Goal: Complete application form: Complete application form

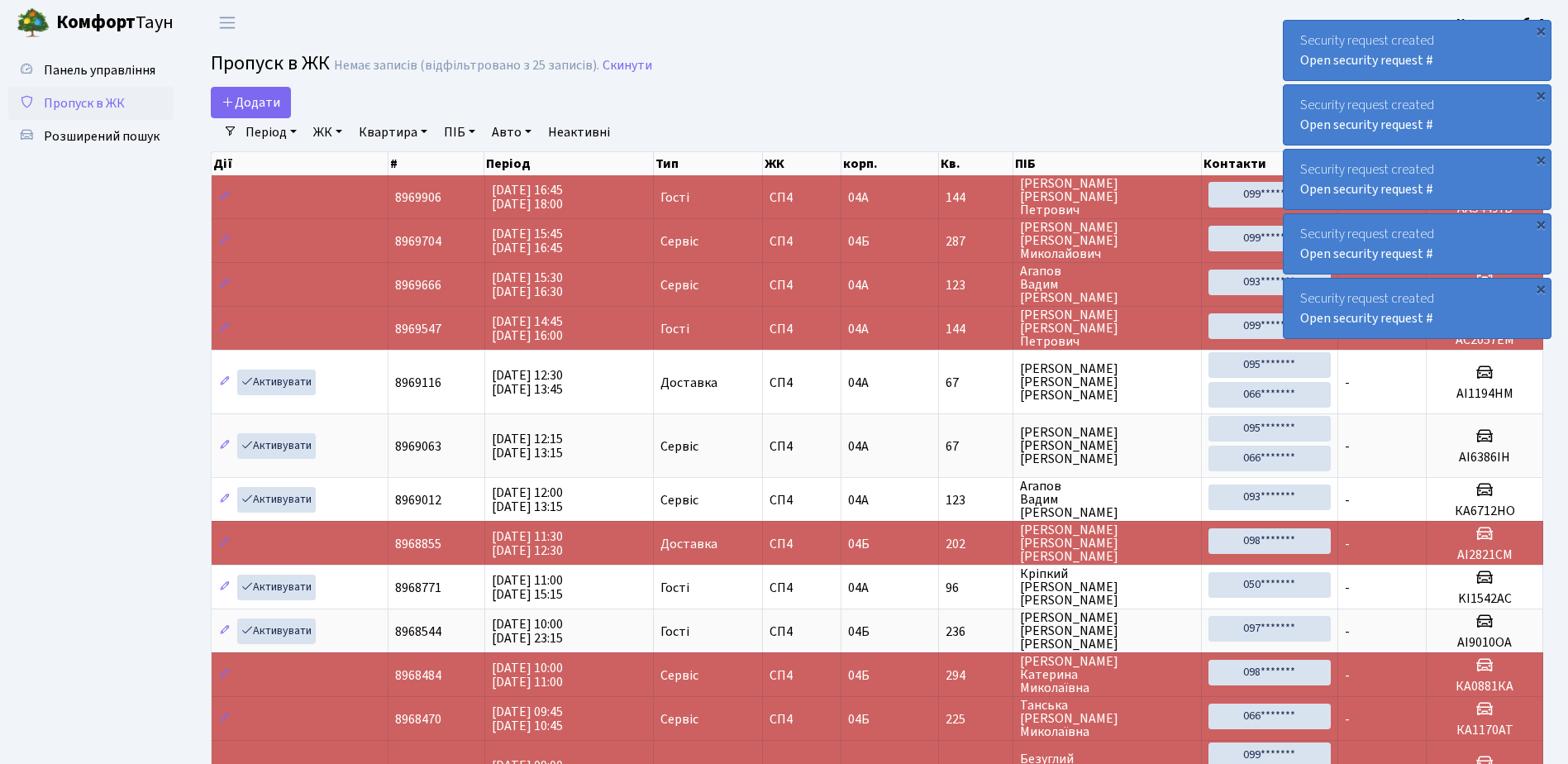
select select "25"
click at [241, 97] on span "Додати" at bounding box center [250, 102] width 59 height 18
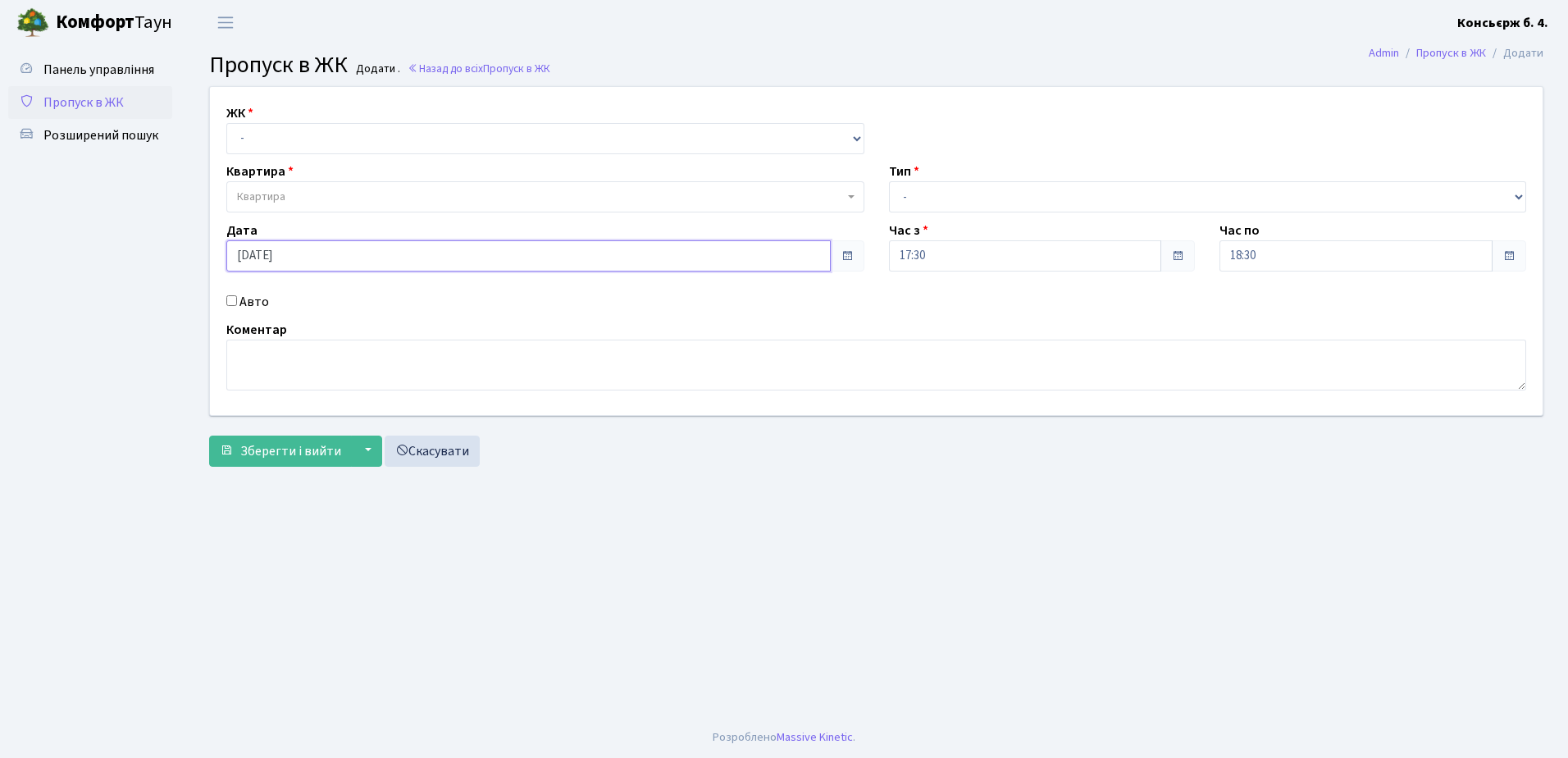
click at [299, 255] on input "[DATE]" at bounding box center [528, 256] width 605 height 32
click at [338, 142] on td "12" at bounding box center [341, 148] width 24 height 24
type input "12.09.2025"
click at [286, 126] on select "- СП4, Столичне шосе, 5" at bounding box center [545, 139] width 638 height 32
select select "325"
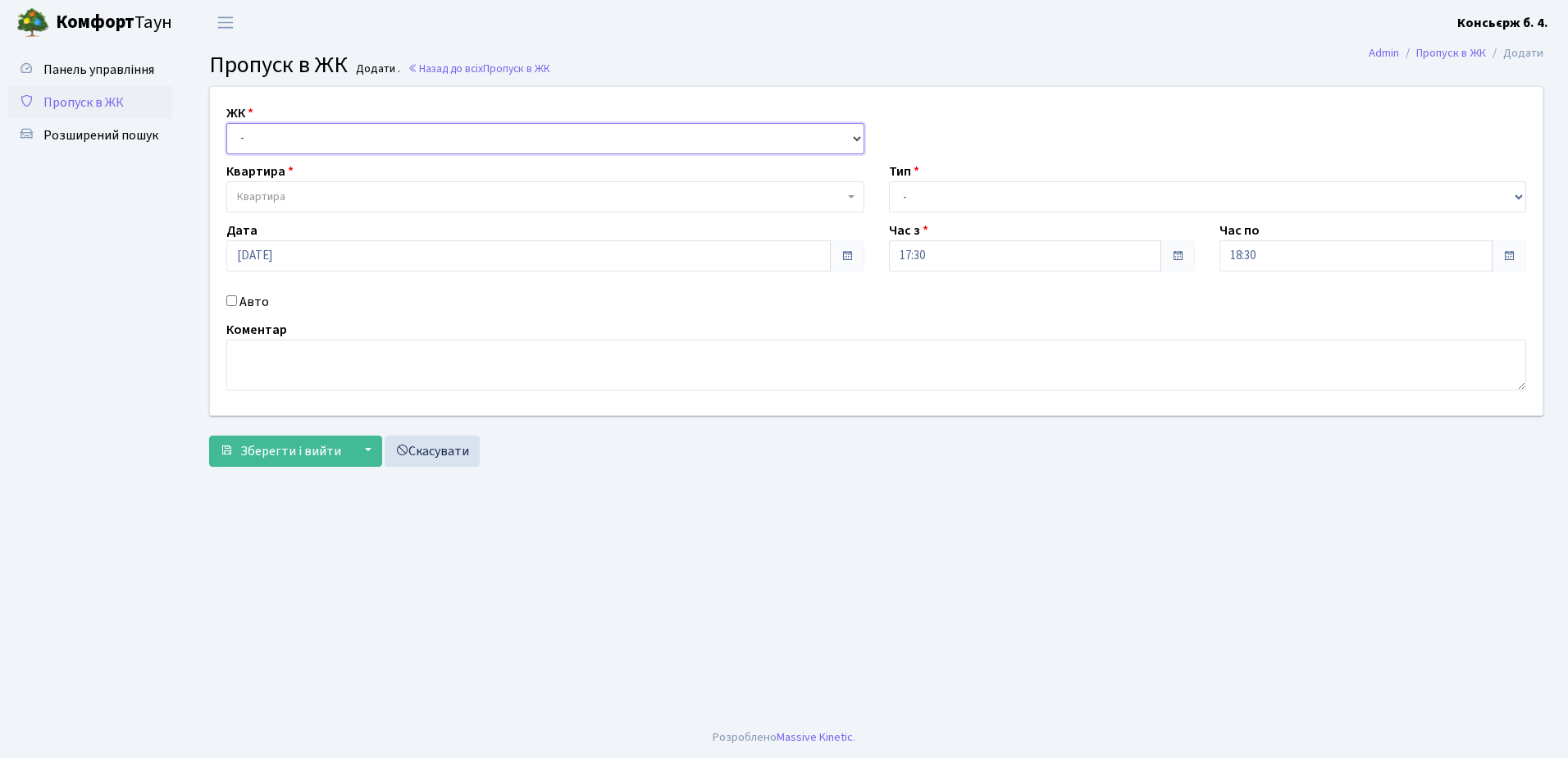
click at [226, 123] on select "- СП4, Столичне шосе, 5" at bounding box center [545, 139] width 638 height 32
select select
click at [316, 189] on span "Квартира" at bounding box center [540, 197] width 607 height 17
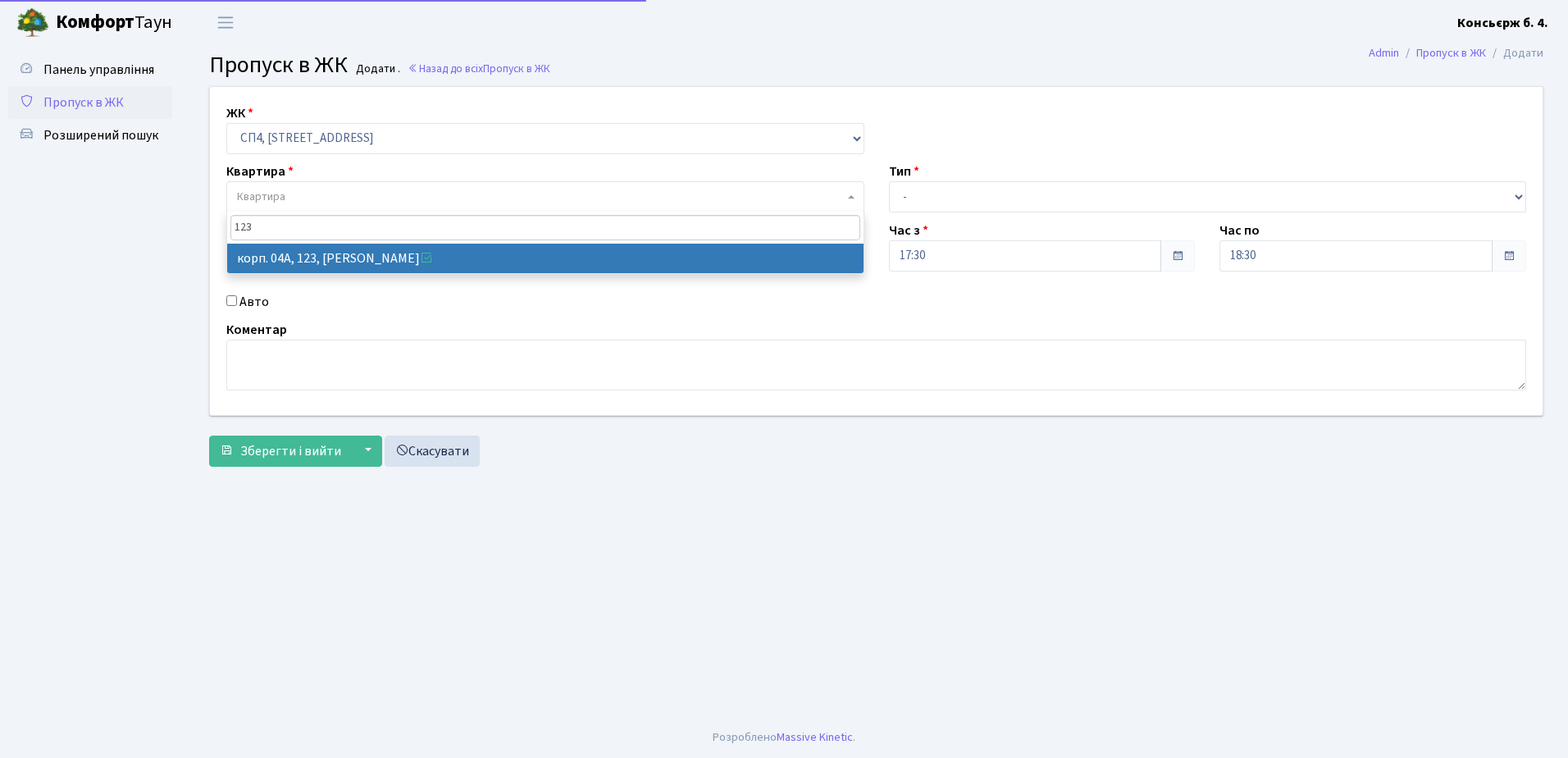
type input "123"
select select "21151"
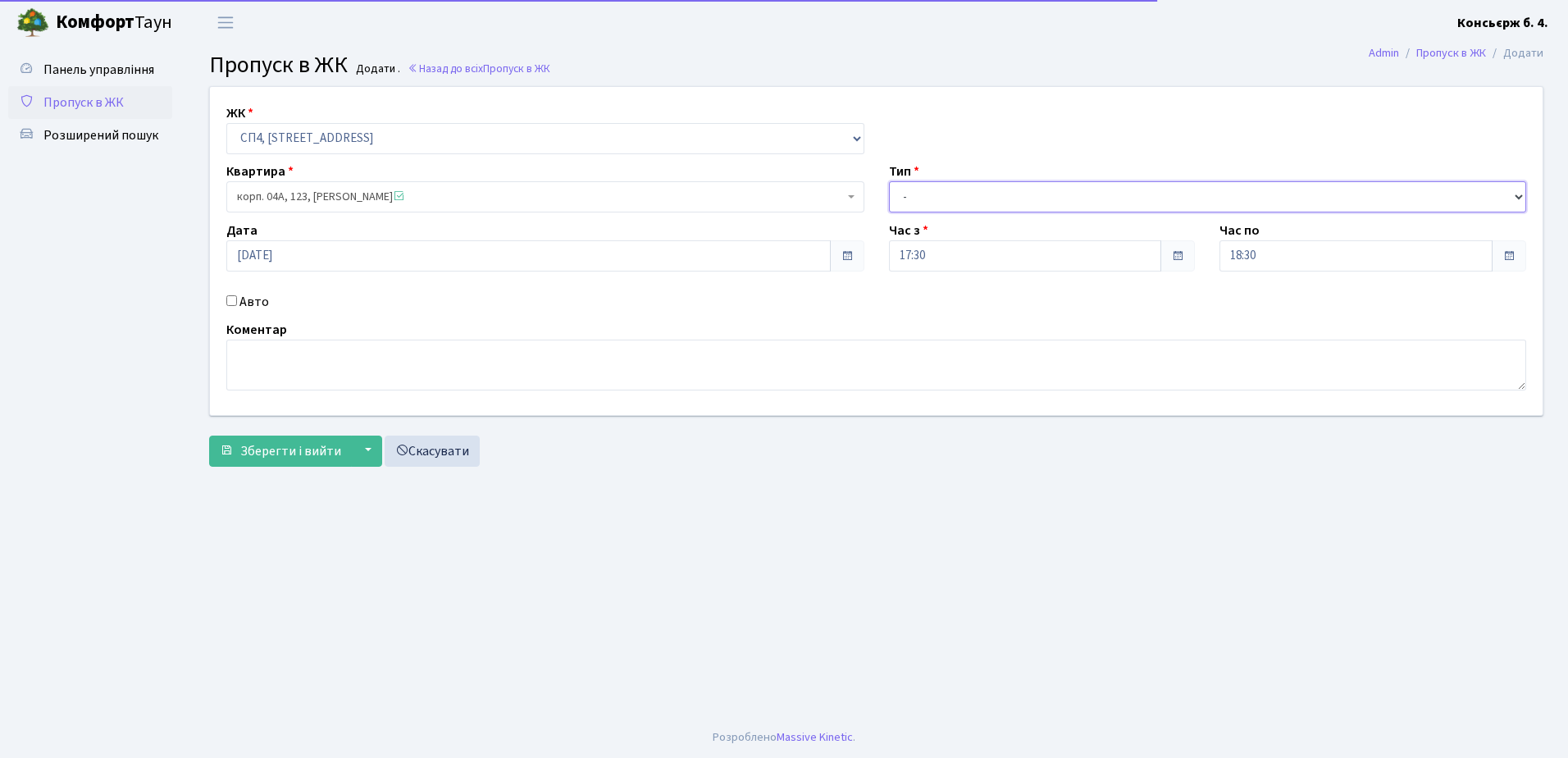
click at [1009, 195] on select "- Доставка Таксі Гості Сервіс" at bounding box center [1208, 197] width 638 height 32
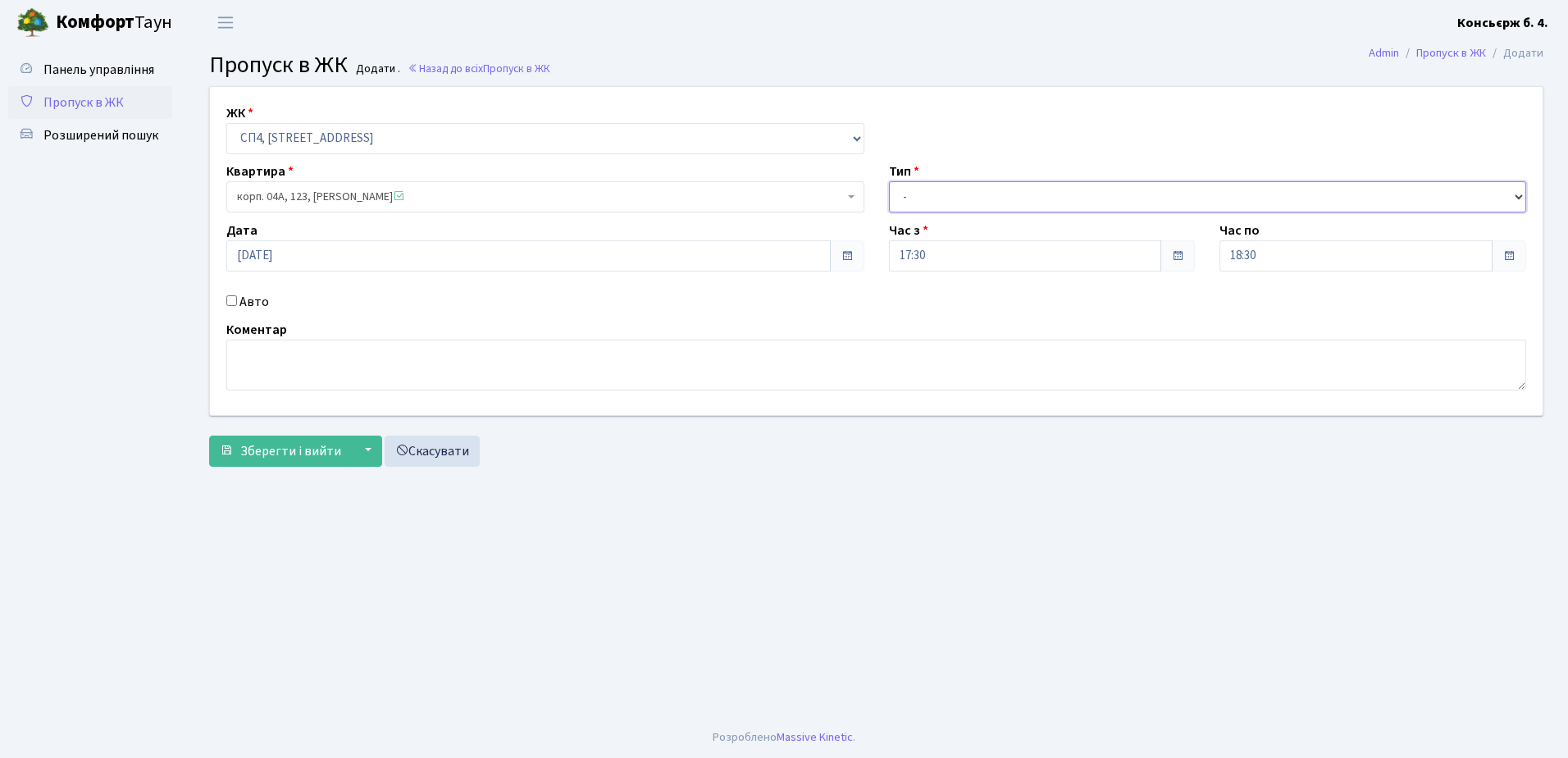
select select "1"
click at [889, 181] on select "- Доставка Таксі Гості Сервіс" at bounding box center [1208, 197] width 638 height 32
click at [231, 302] on input "Авто" at bounding box center [231, 300] width 10 height 10
checkbox input "true"
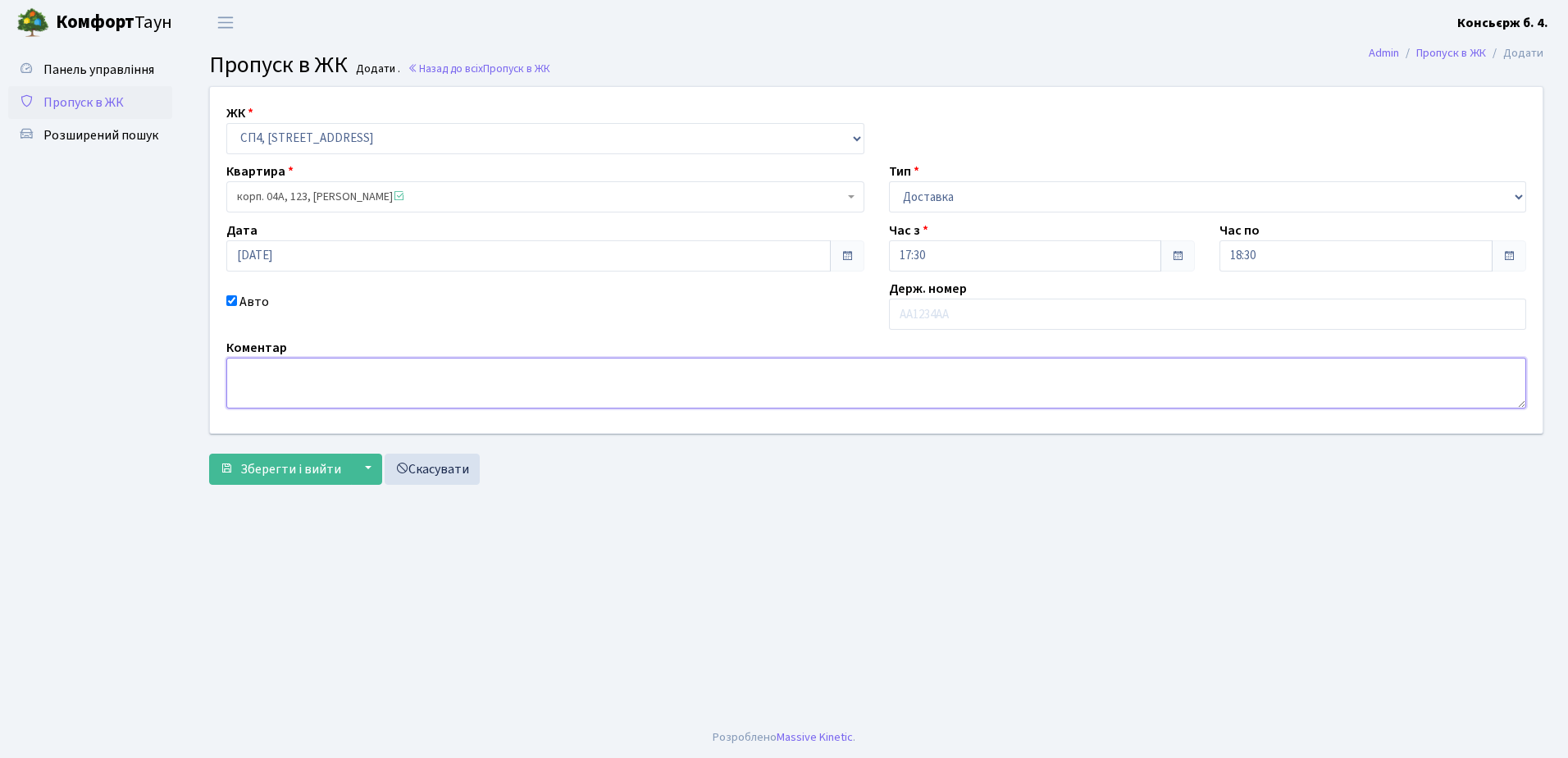
click at [291, 384] on textarea at bounding box center [876, 383] width 1300 height 51
type textarea "Безп'ятін . Скрипка . Самборський . Якушенко ."
type input "АА6995ЕВ"
click at [517, 382] on textarea "Безп'ятін . Скрипка . Самборський . Якушенко ." at bounding box center [876, 383] width 1300 height 51
click at [638, 393] on textarea "Безп'ятін . ДІДЕНКО" at bounding box center [876, 383] width 1300 height 51
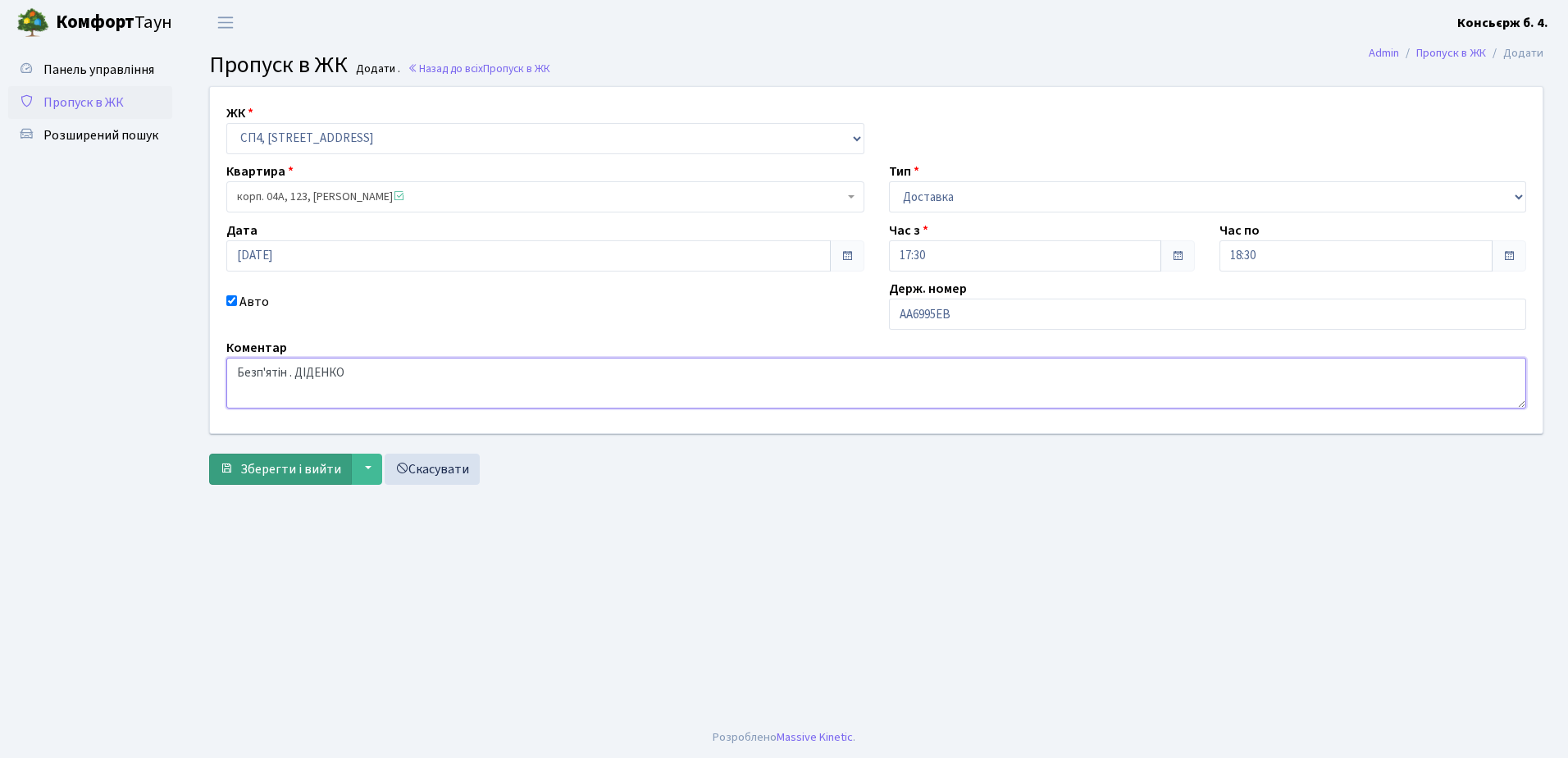
type textarea "Безп'ятін . ДІДЕНКО"
click at [273, 471] on span "Зберегти і вийти" at bounding box center [290, 469] width 100 height 18
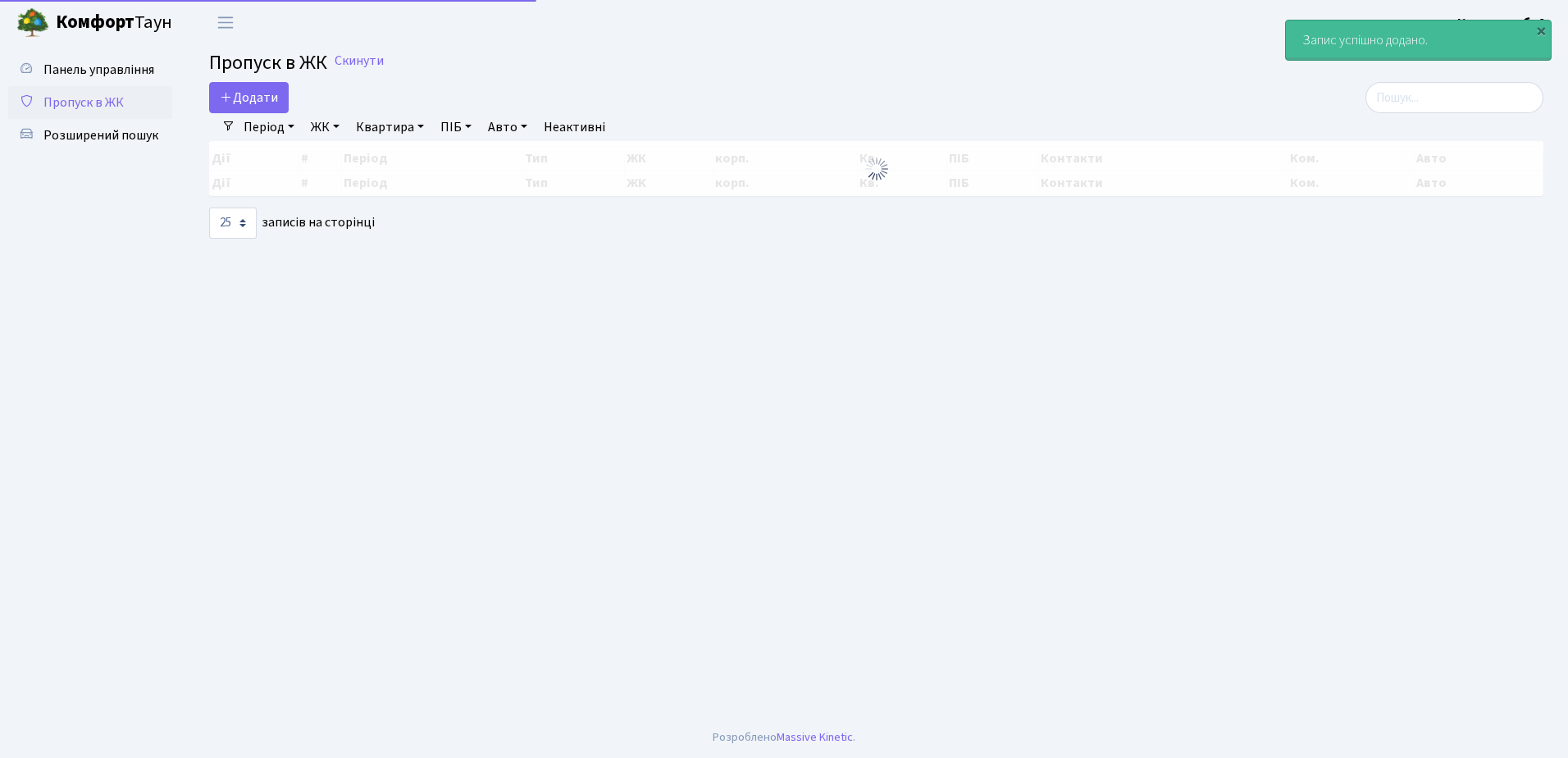
select select "25"
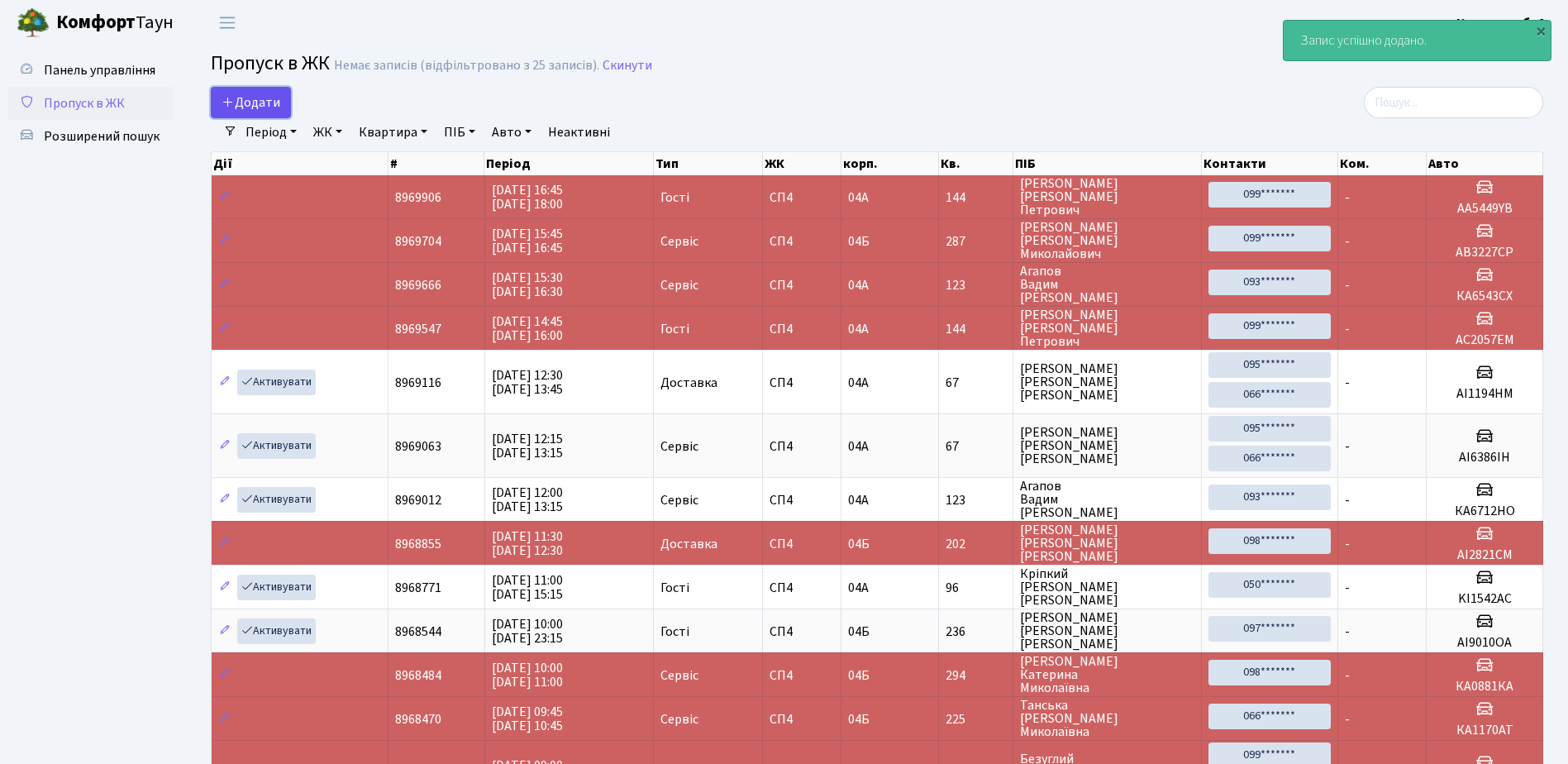
click at [256, 99] on span "Додати" at bounding box center [250, 102] width 59 height 18
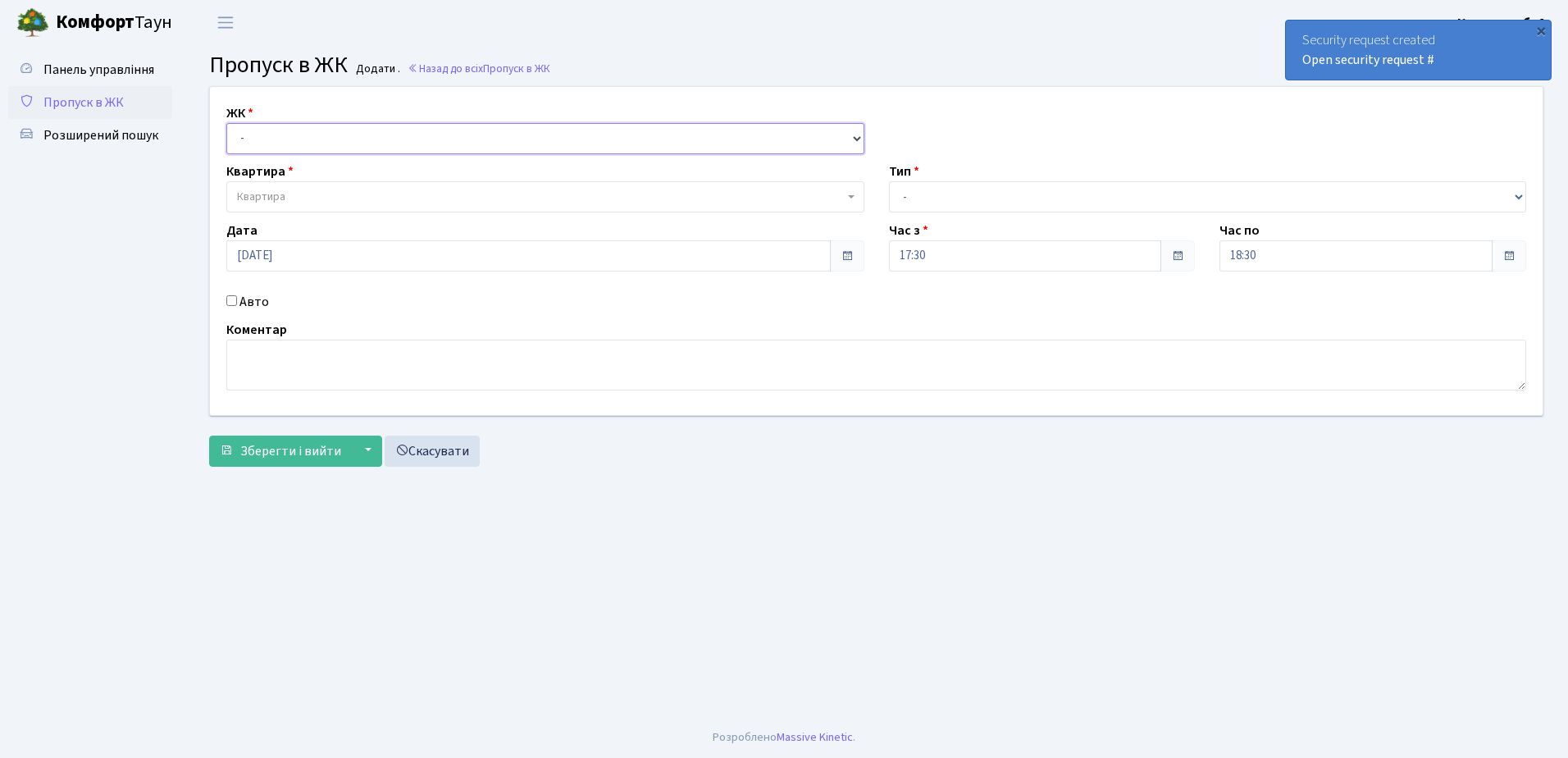
drag, startPoint x: 352, startPoint y: 126, endPoint x: 311, endPoint y: 210, distance: 93.5
click at [352, 126] on select "- [STREET_ADDRESS]" at bounding box center [545, 139] width 638 height 32
select select "325"
click at [226, 123] on select "- [STREET_ADDRESS]" at bounding box center [545, 139] width 638 height 32
select select
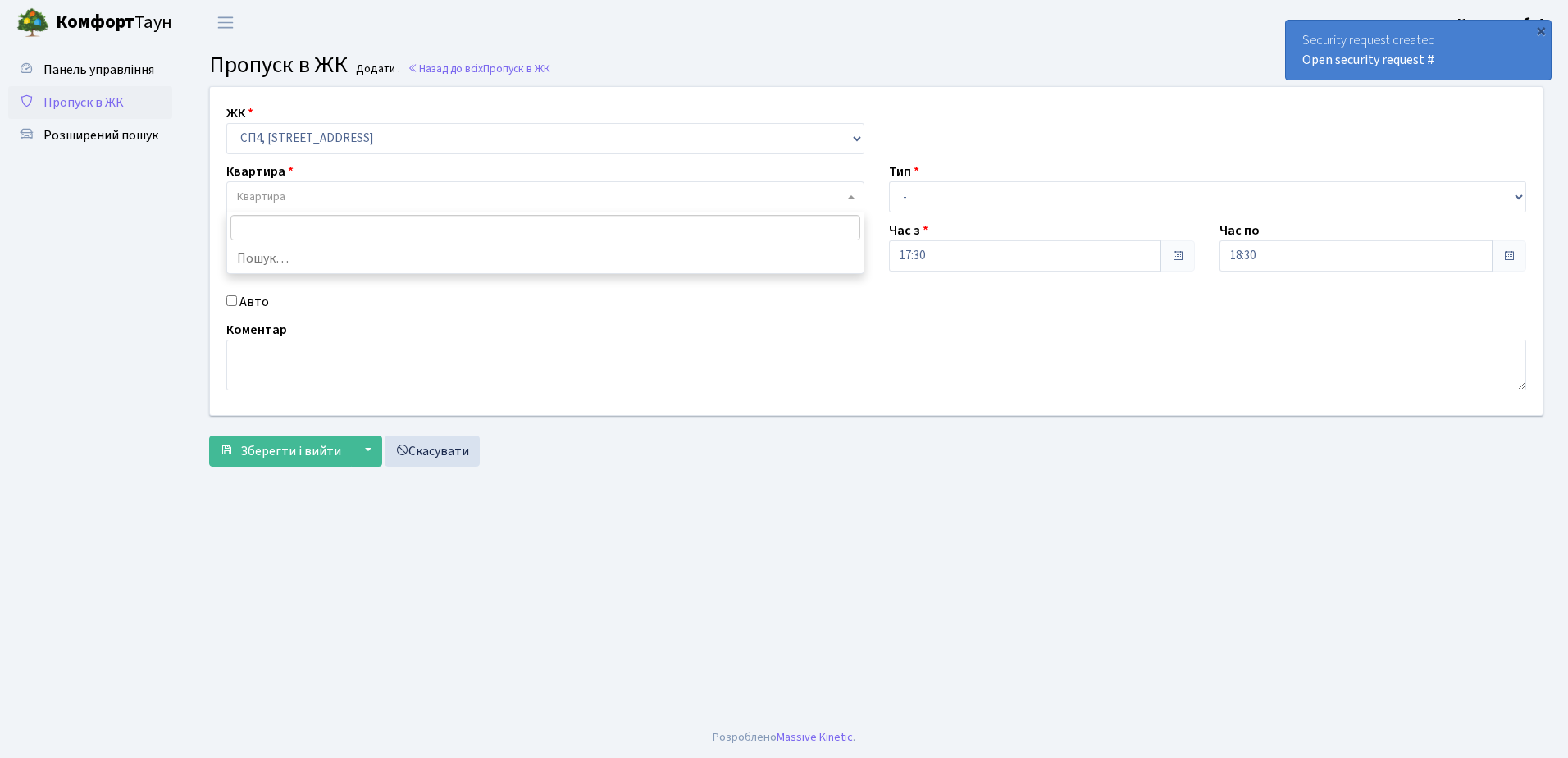
click at [305, 188] on span "Квартира" at bounding box center [545, 197] width 638 height 32
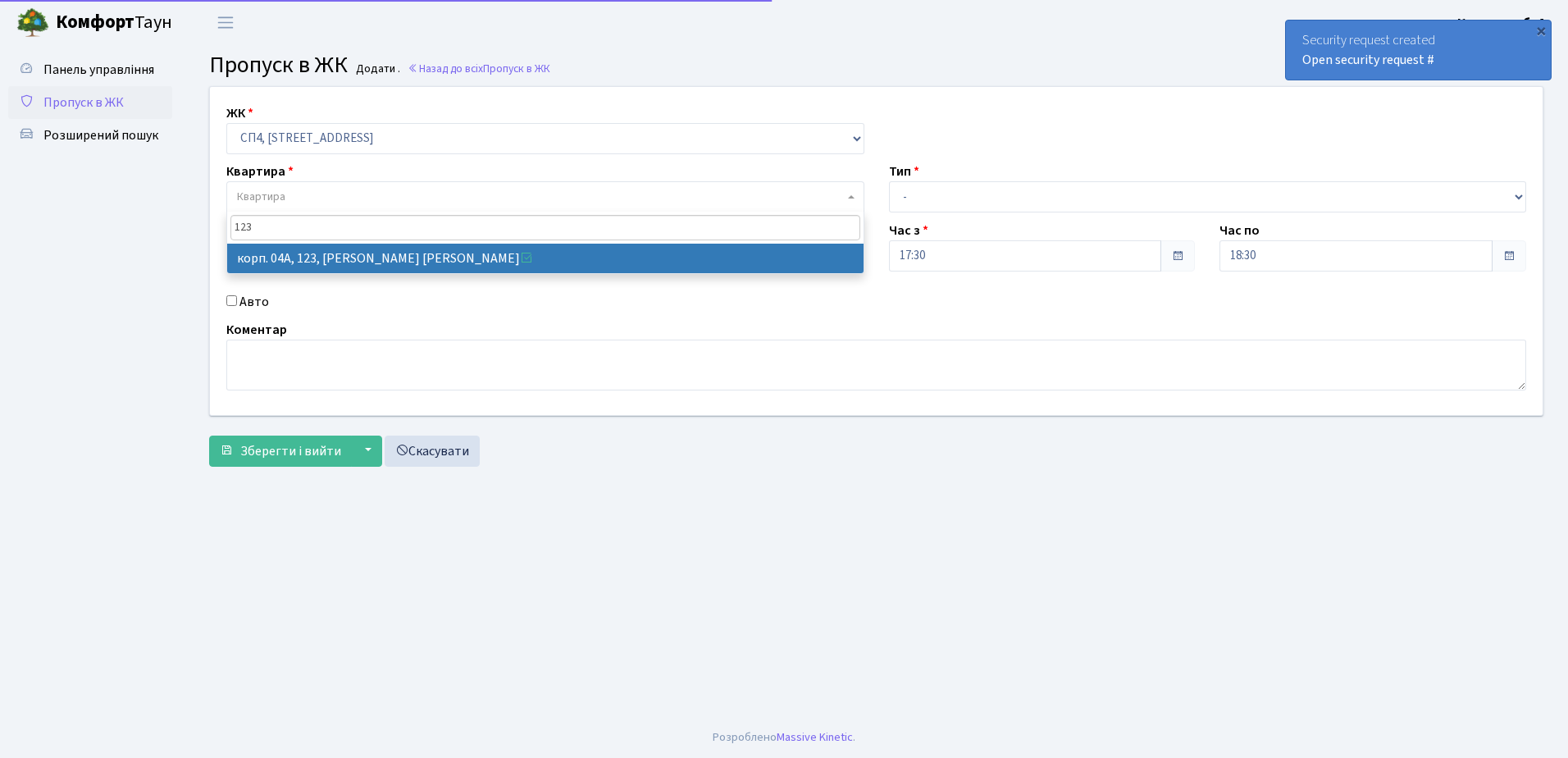
type input "123"
select select "21151"
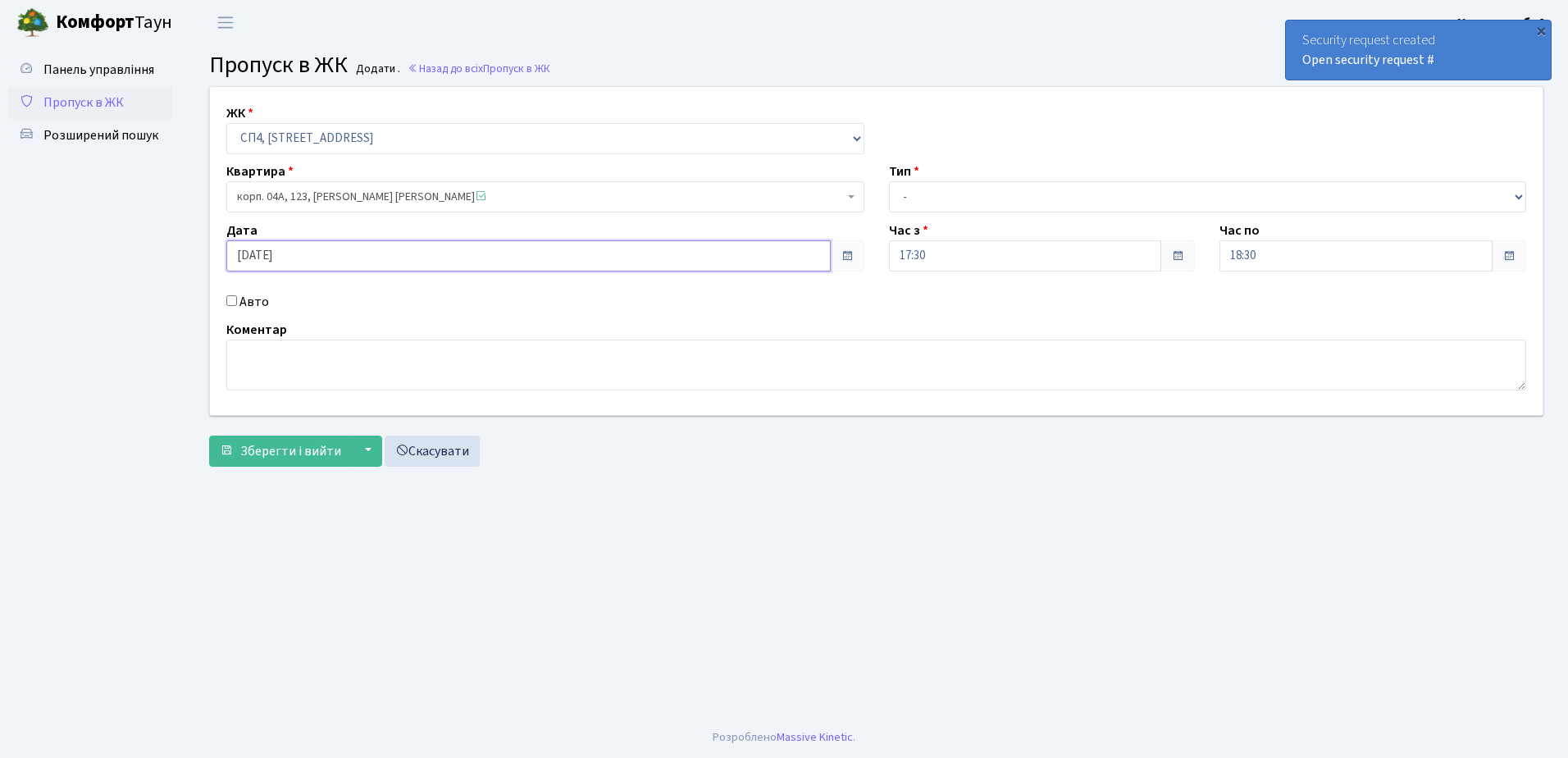
click at [256, 259] on input "11.09.2025" at bounding box center [528, 256] width 605 height 32
click at [330, 143] on td "12" at bounding box center [341, 148] width 24 height 24
type input "12.09.2025"
click at [233, 297] on input "Авто" at bounding box center [231, 300] width 10 height 10
checkbox input "true"
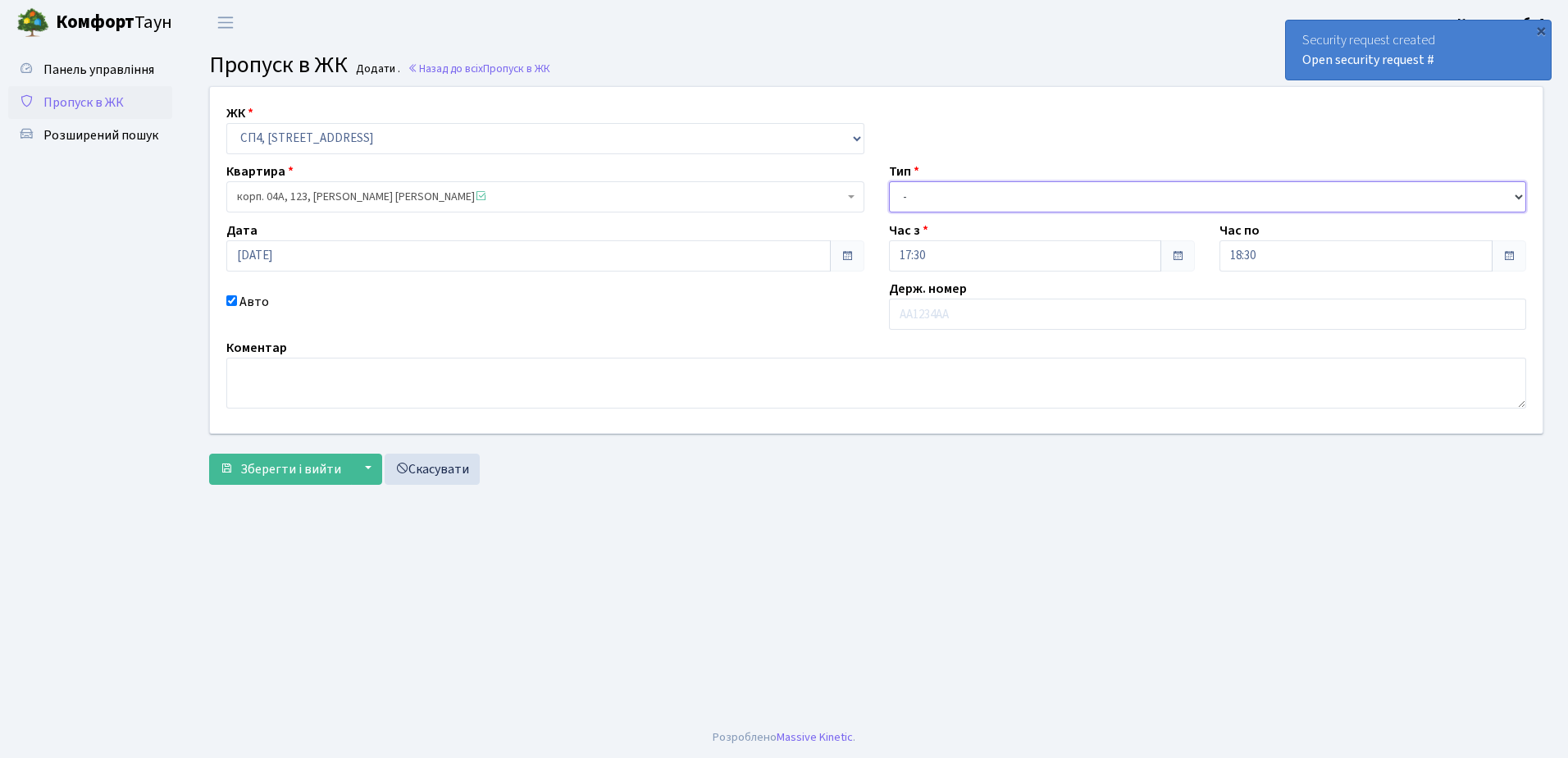
drag, startPoint x: 926, startPoint y: 195, endPoint x: 928, endPoint y: 213, distance: 18.1
click at [926, 195] on select "- Доставка Таксі Гості Сервіс" at bounding box center [1208, 197] width 638 height 32
select select "1"
click at [889, 181] on select "- Доставка Таксі Гості Сервіс" at bounding box center [1208, 197] width 638 height 32
click at [928, 315] on input "text" at bounding box center [1208, 314] width 638 height 32
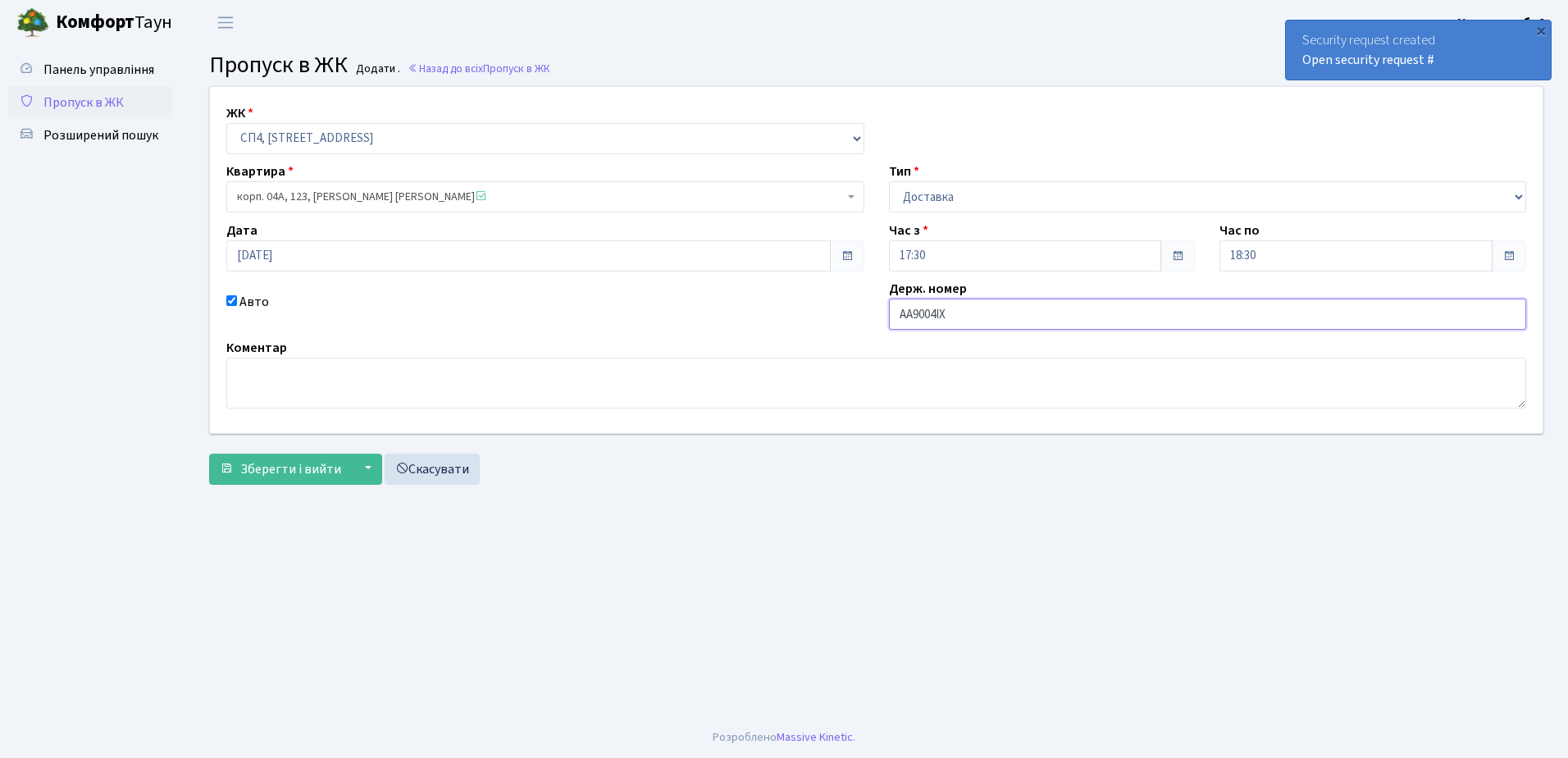
drag, startPoint x: 935, startPoint y: 320, endPoint x: 942, endPoint y: 393, distance: 73.3
click at [936, 320] on input "AA9004IX" at bounding box center [1208, 314] width 638 height 32
type input "AA9005IX"
click at [278, 460] on span "Зберегти і вийти" at bounding box center [290, 469] width 100 height 18
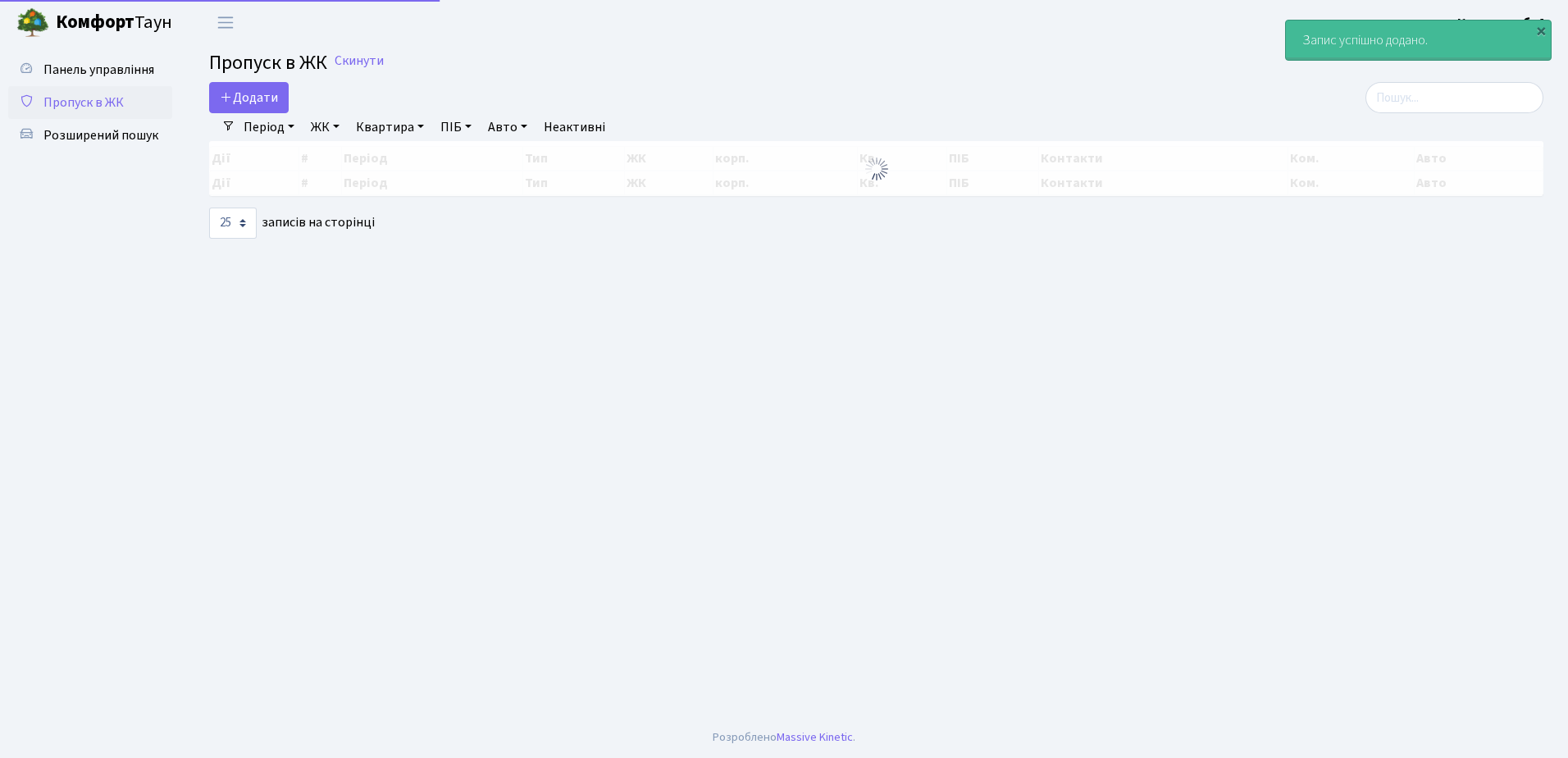
select select "25"
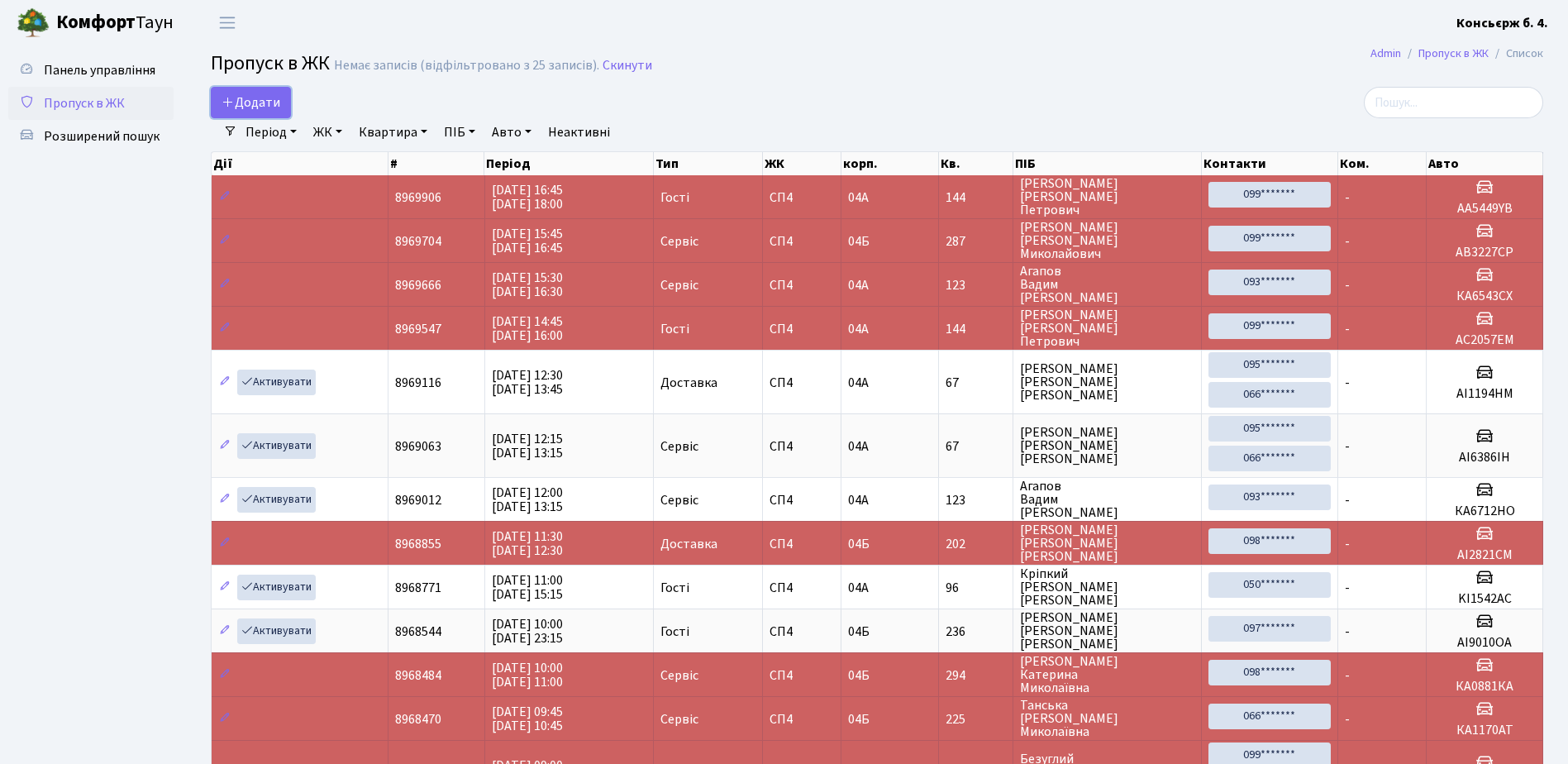
drag, startPoint x: 276, startPoint y: 95, endPoint x: 279, endPoint y: 122, distance: 27.2
click at [276, 95] on span "Додати" at bounding box center [250, 102] width 59 height 18
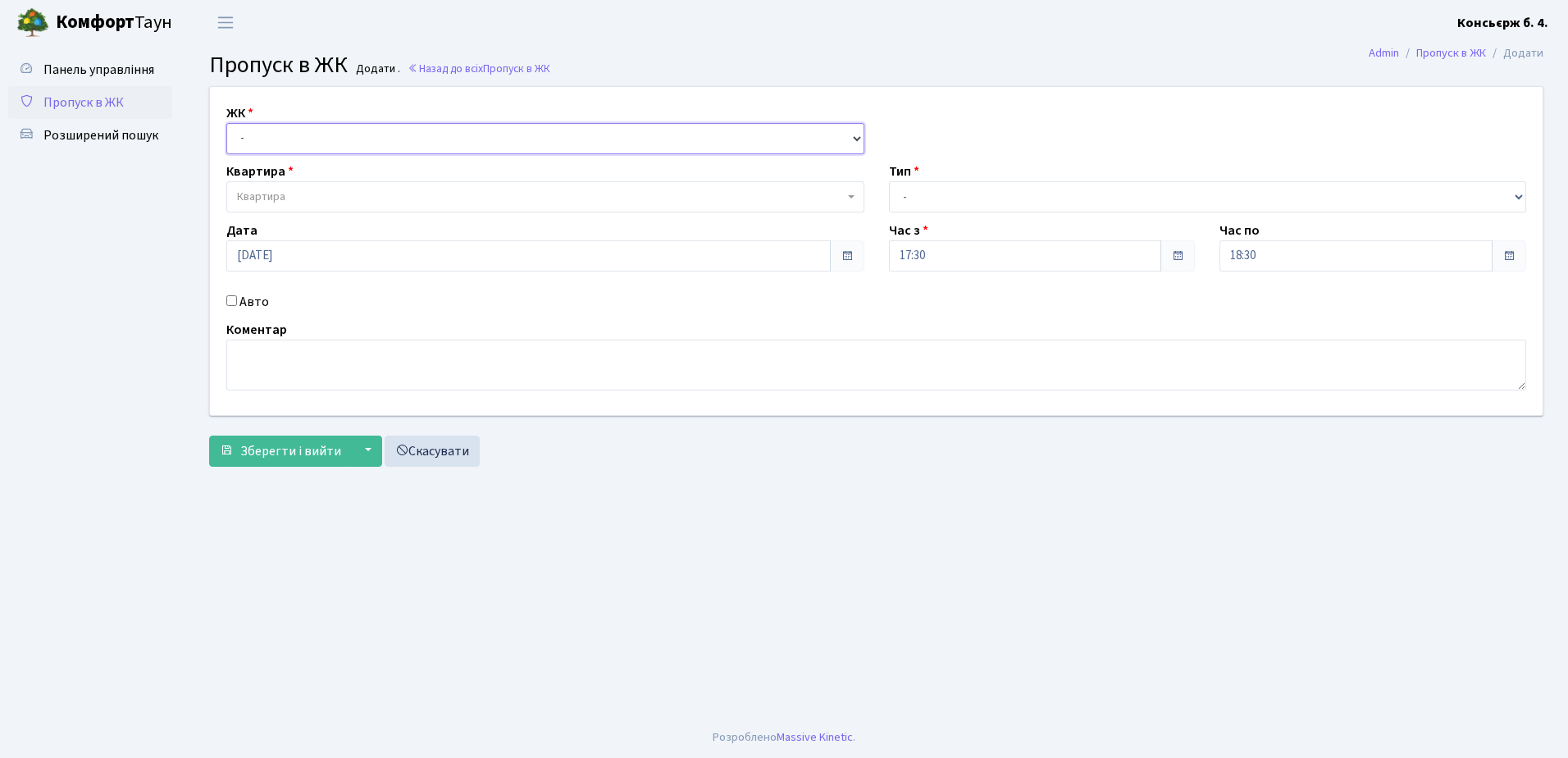
click at [271, 132] on select "- [STREET_ADDRESS]" at bounding box center [545, 139] width 638 height 32
select select "325"
click at [226, 123] on select "- [STREET_ADDRESS]" at bounding box center [545, 139] width 638 height 32
select select
click at [297, 202] on span "Квартира" at bounding box center [540, 197] width 607 height 17
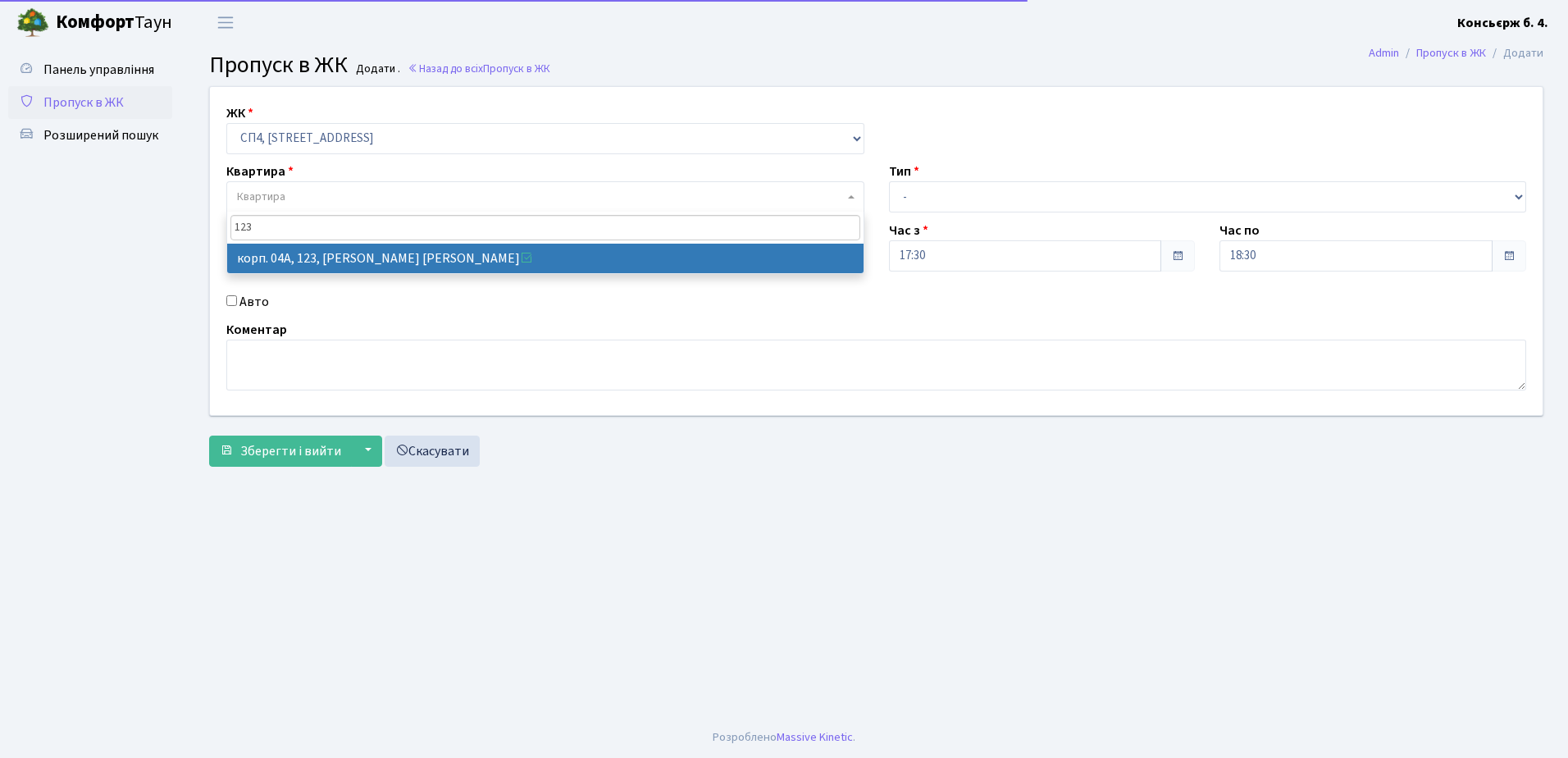
type input "123"
select select "21151"
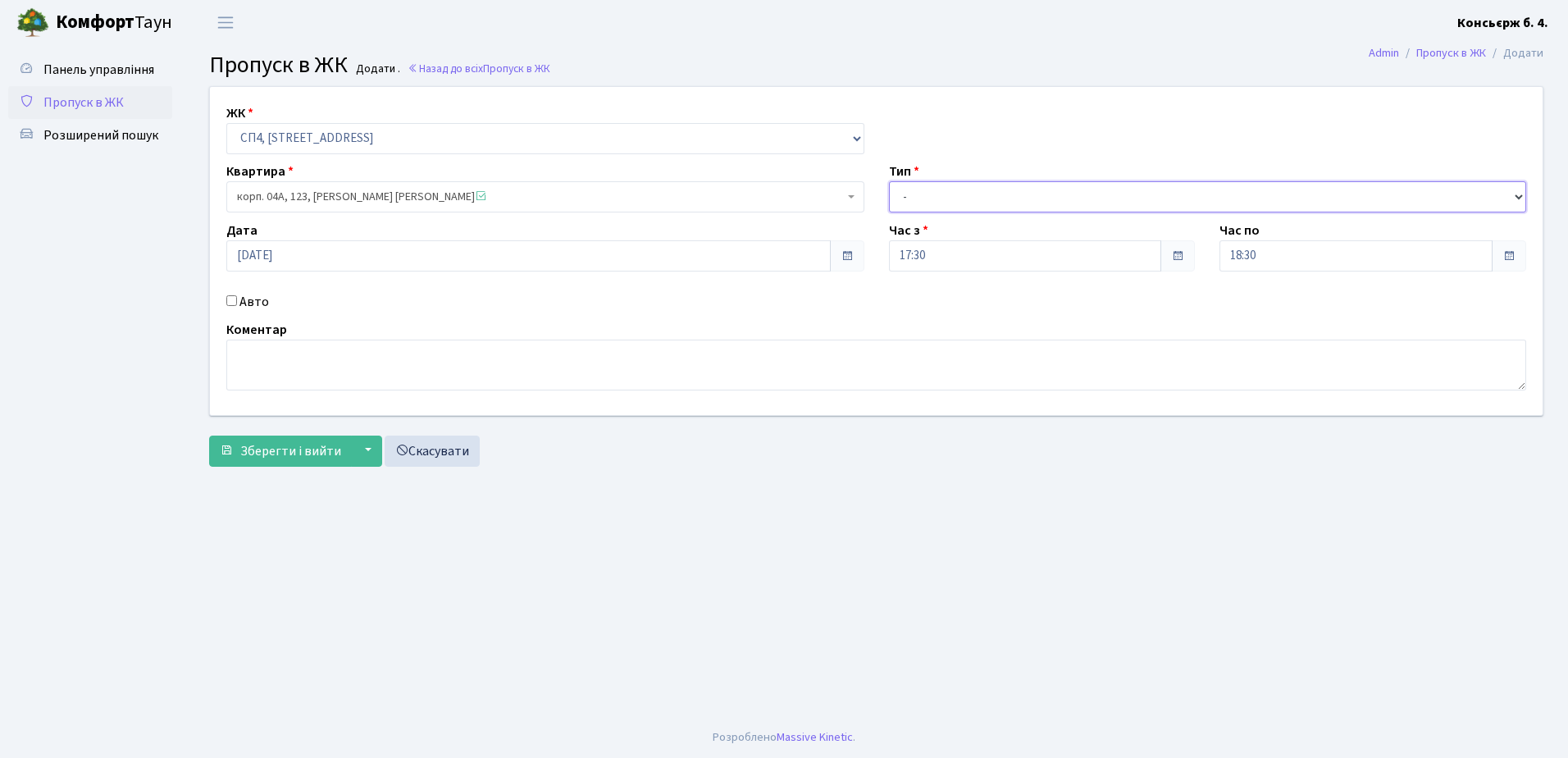
drag, startPoint x: 907, startPoint y: 186, endPoint x: 933, endPoint y: 212, distance: 36.8
click at [907, 186] on select "- Доставка Таксі Гості Сервіс" at bounding box center [1208, 197] width 638 height 32
select select "3"
click at [889, 181] on select "- Доставка Таксі Гості Сервіс" at bounding box center [1208, 197] width 638 height 32
click at [282, 260] on input "[DATE]" at bounding box center [528, 256] width 605 height 32
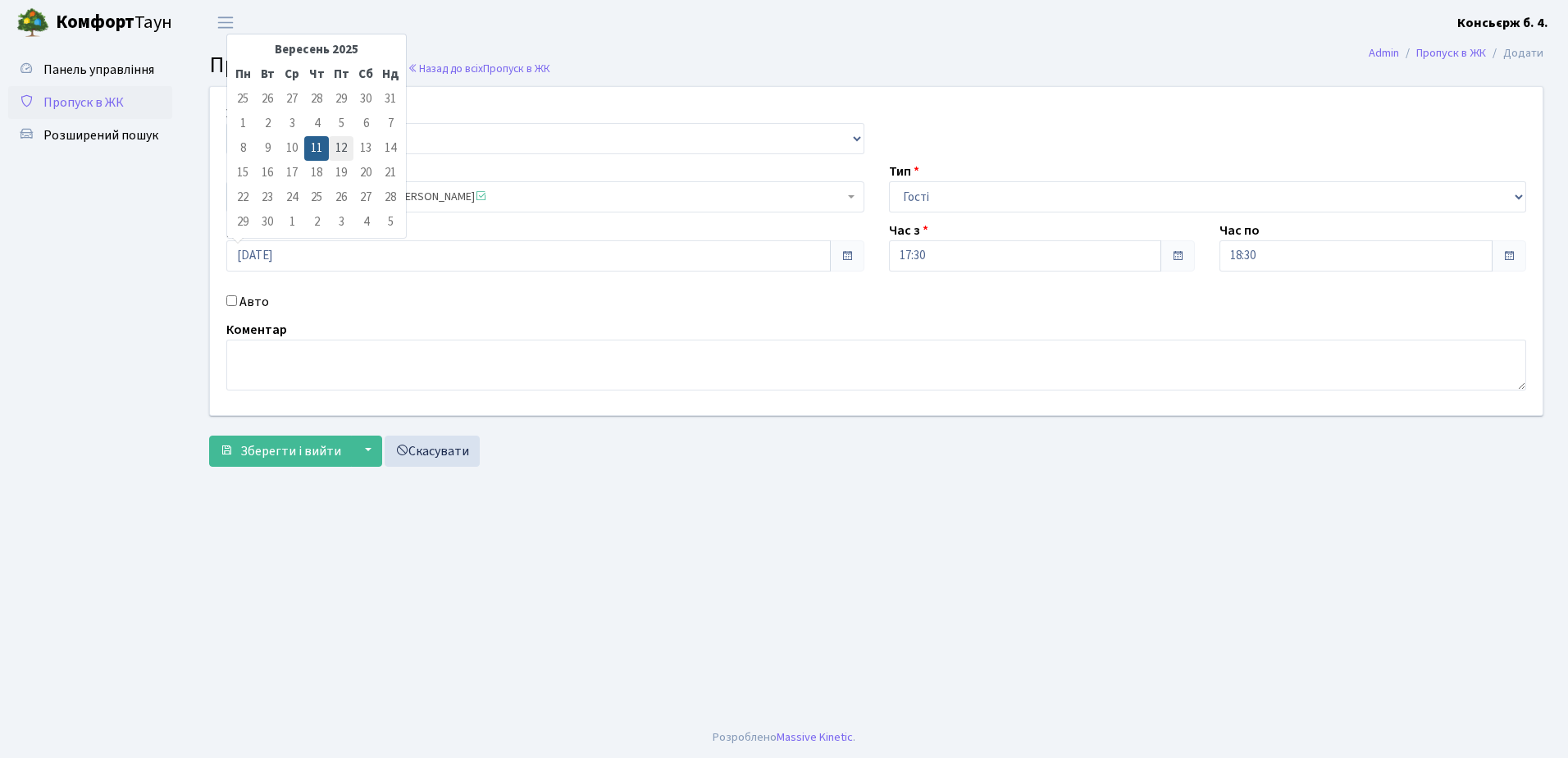
click at [335, 140] on td "12" at bounding box center [341, 148] width 24 height 24
type input "[DATE]"
click at [293, 348] on textarea at bounding box center [876, 365] width 1300 height 51
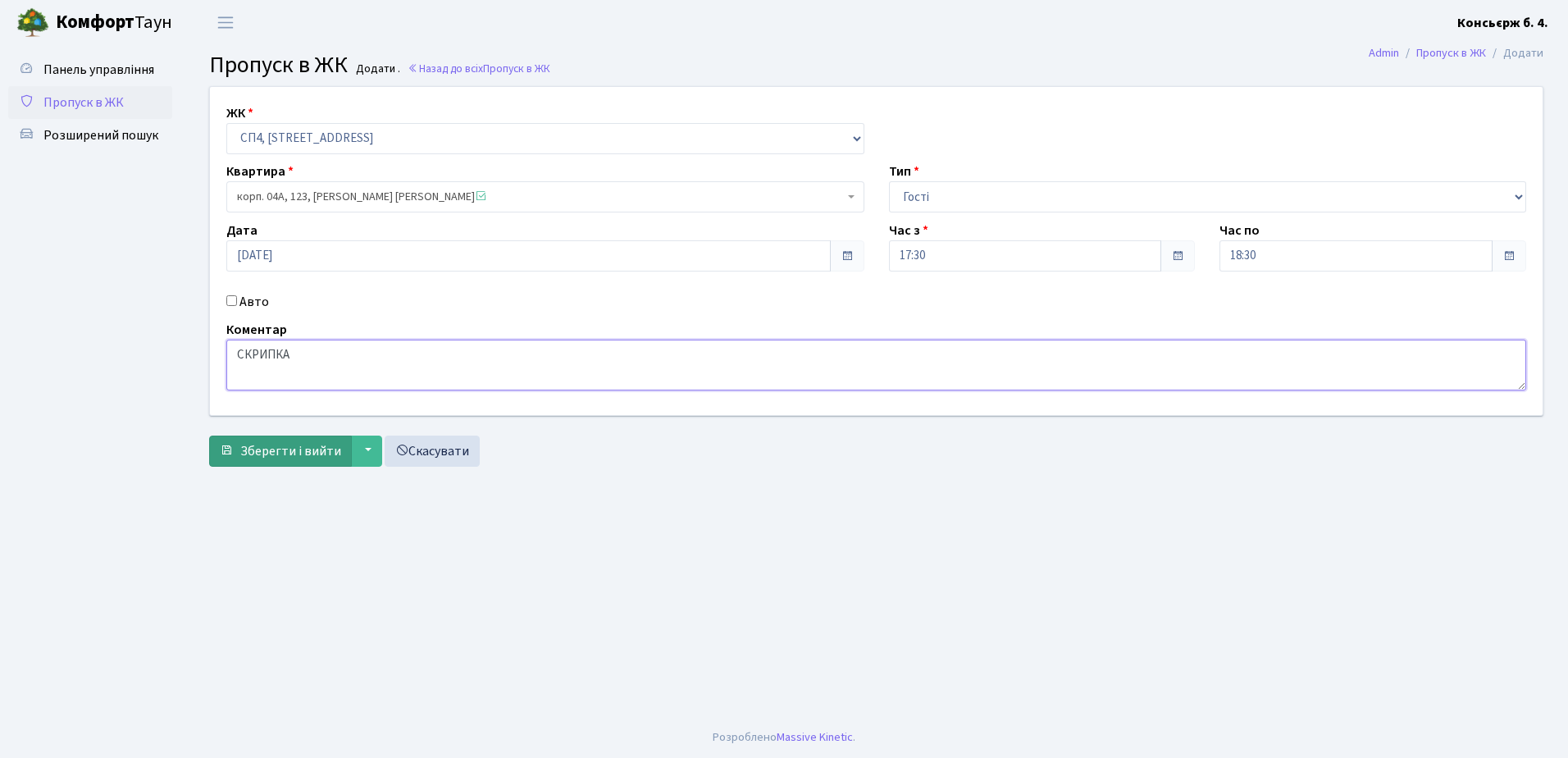
type textarea "СКРИПКА"
click at [302, 448] on span "Зберегти і вийти" at bounding box center [290, 450] width 100 height 18
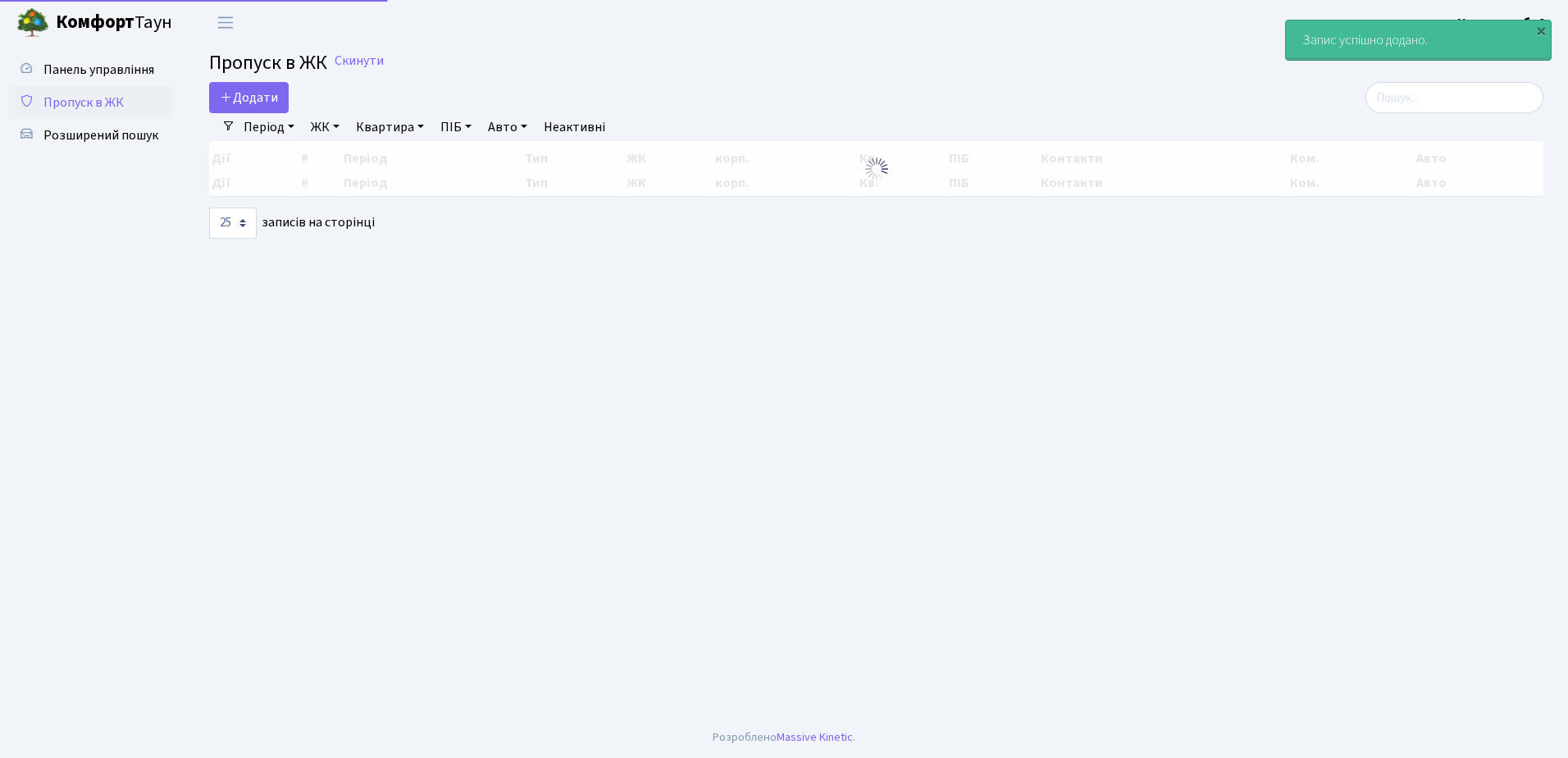
select select "25"
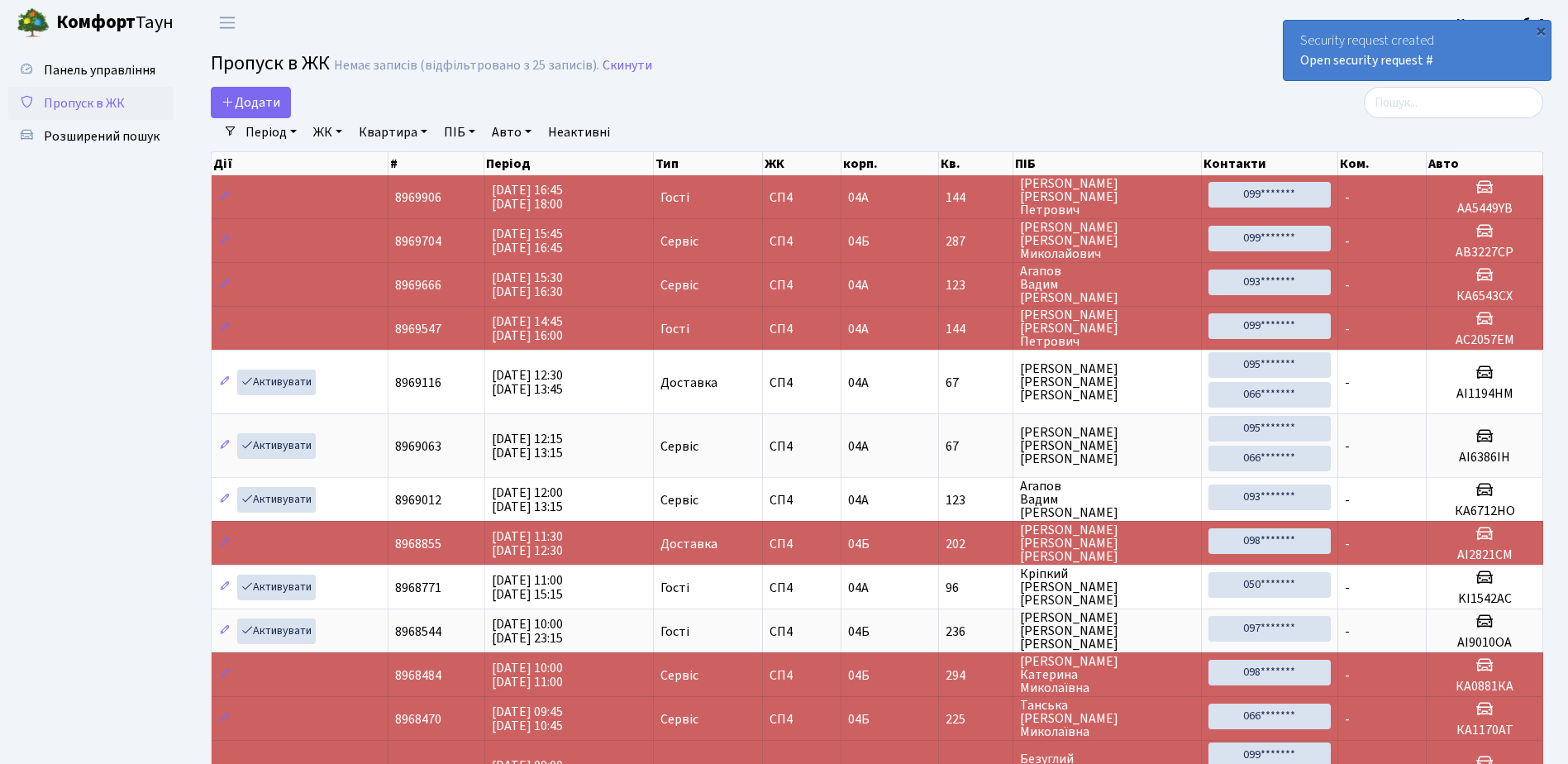
click at [284, 137] on link "Період" at bounding box center [271, 132] width 65 height 28
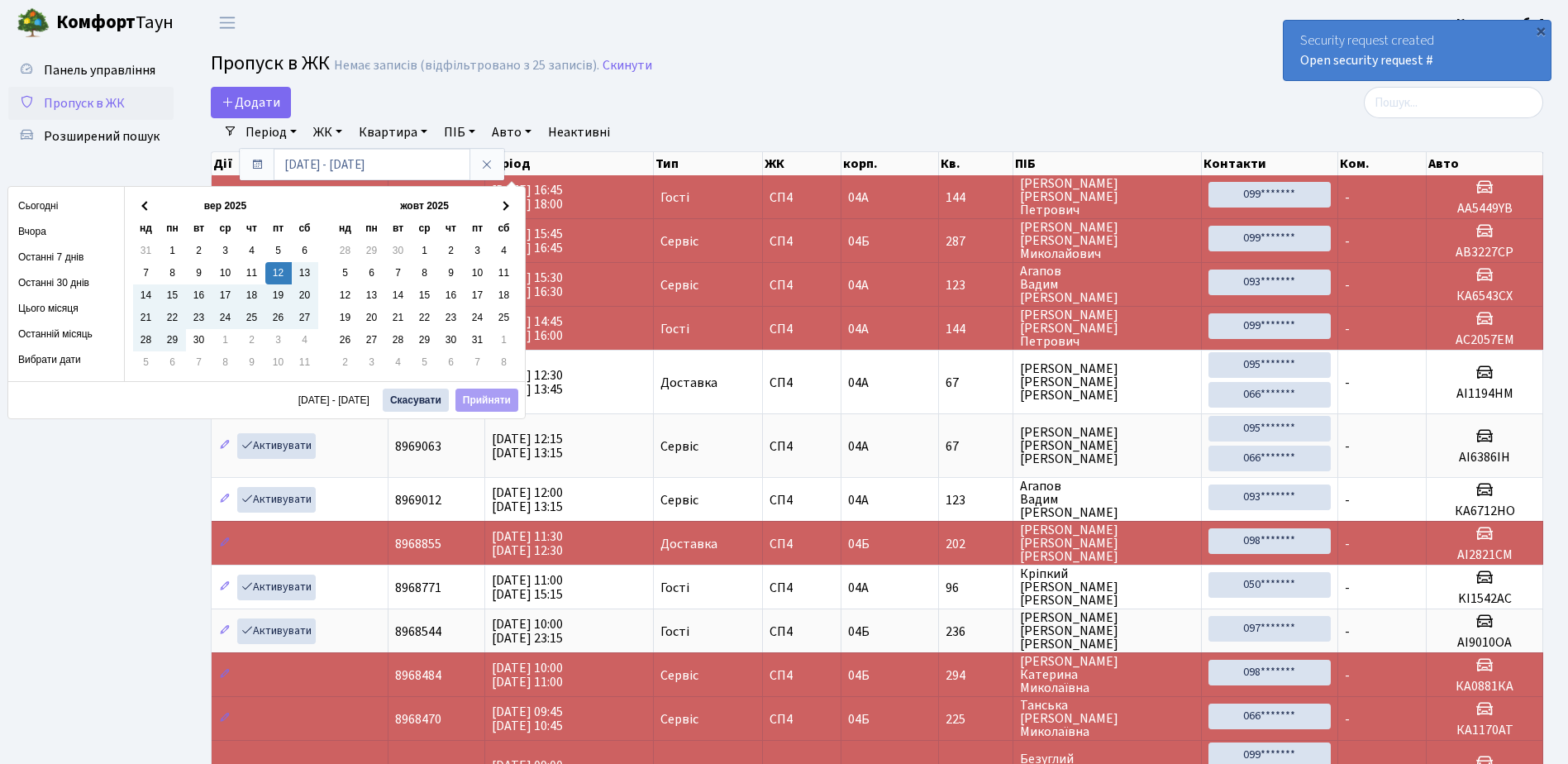
click at [164, 157] on ul "Панель управління Пропуск в ЖК Розширений пошук" at bounding box center [91, 577] width 165 height 1048
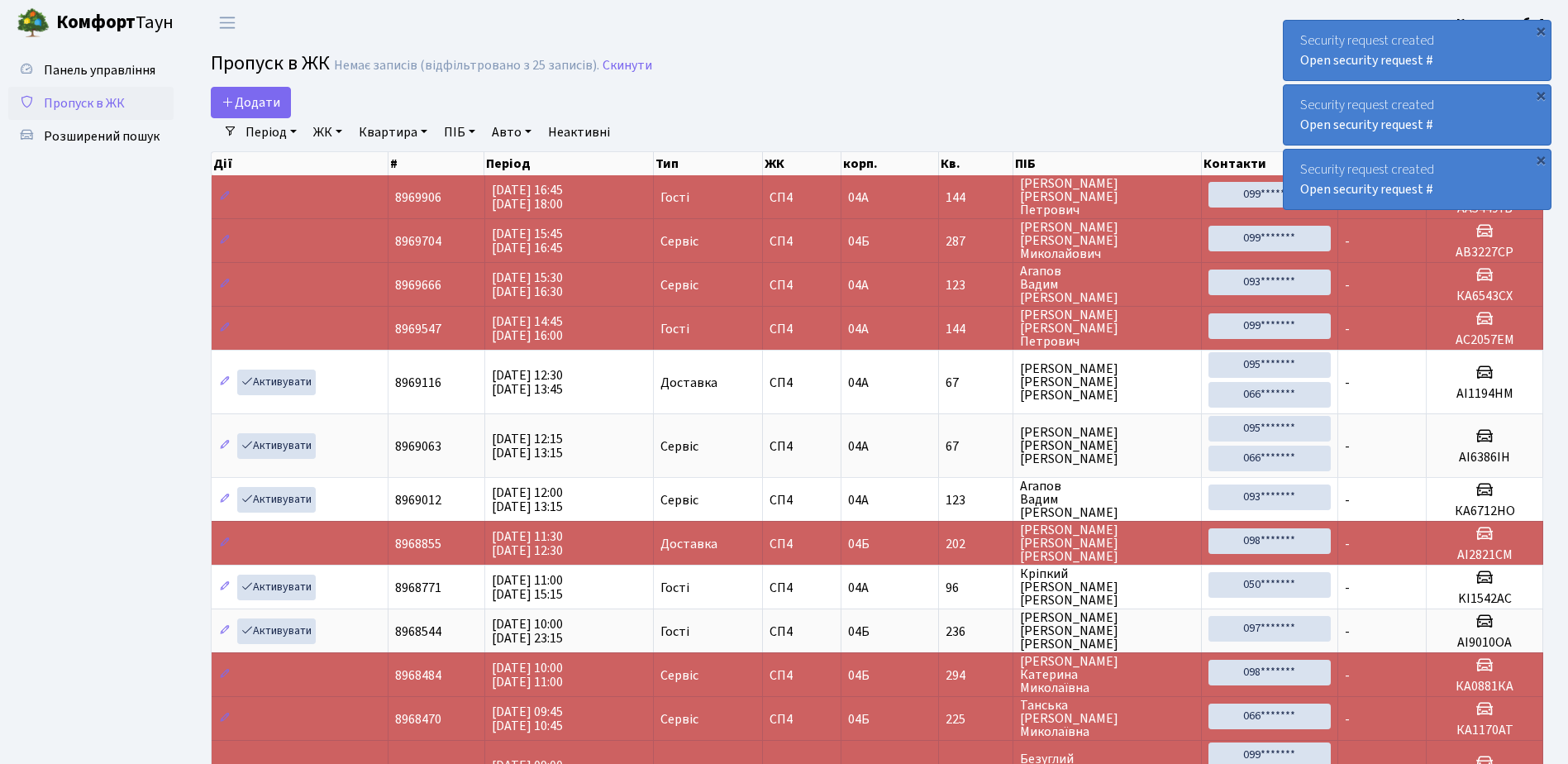
click at [87, 101] on span "Пропуск в ЖК" at bounding box center [84, 103] width 81 height 18
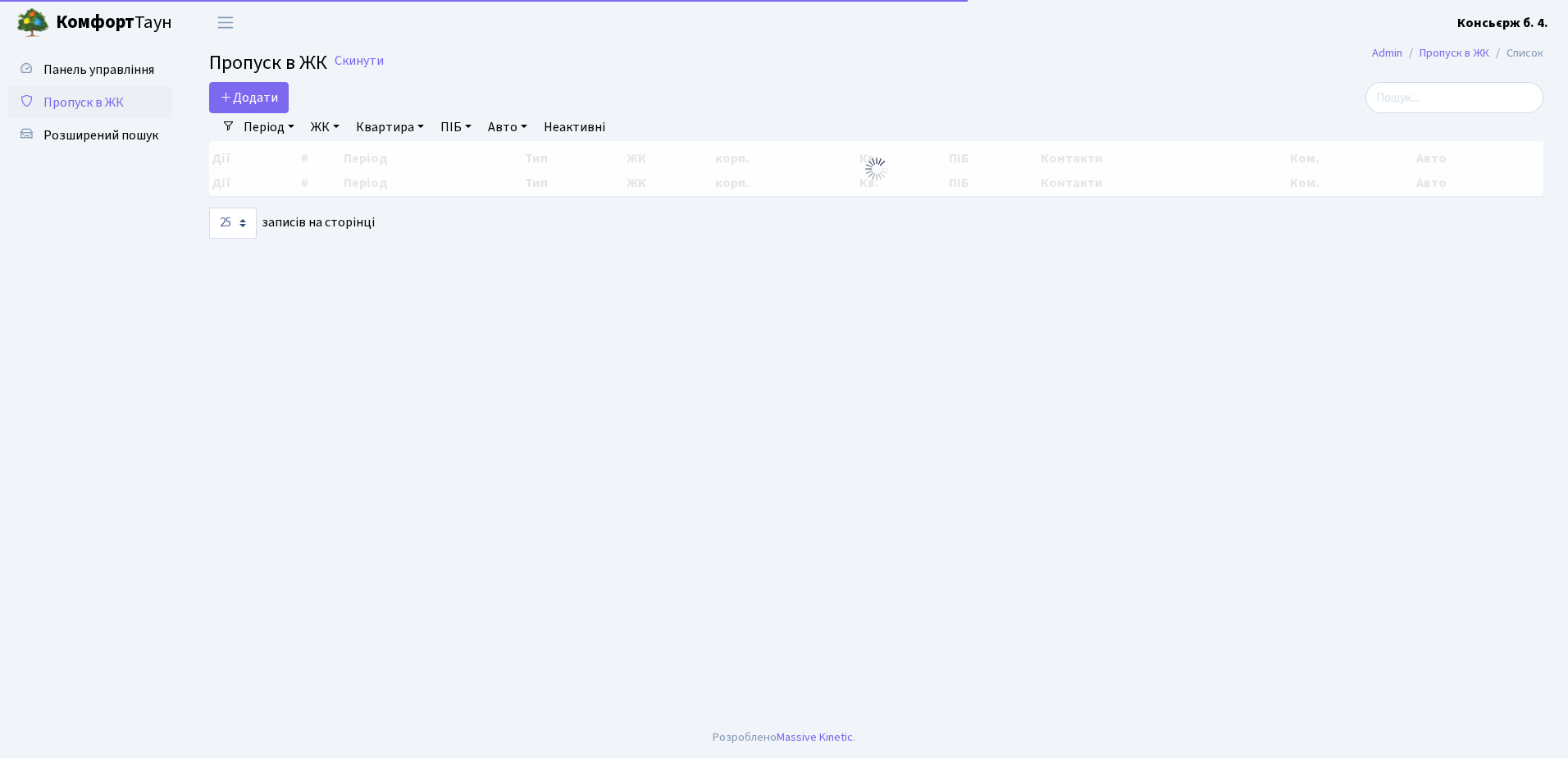
select select "25"
